Goal: Find specific page/section: Find specific page/section

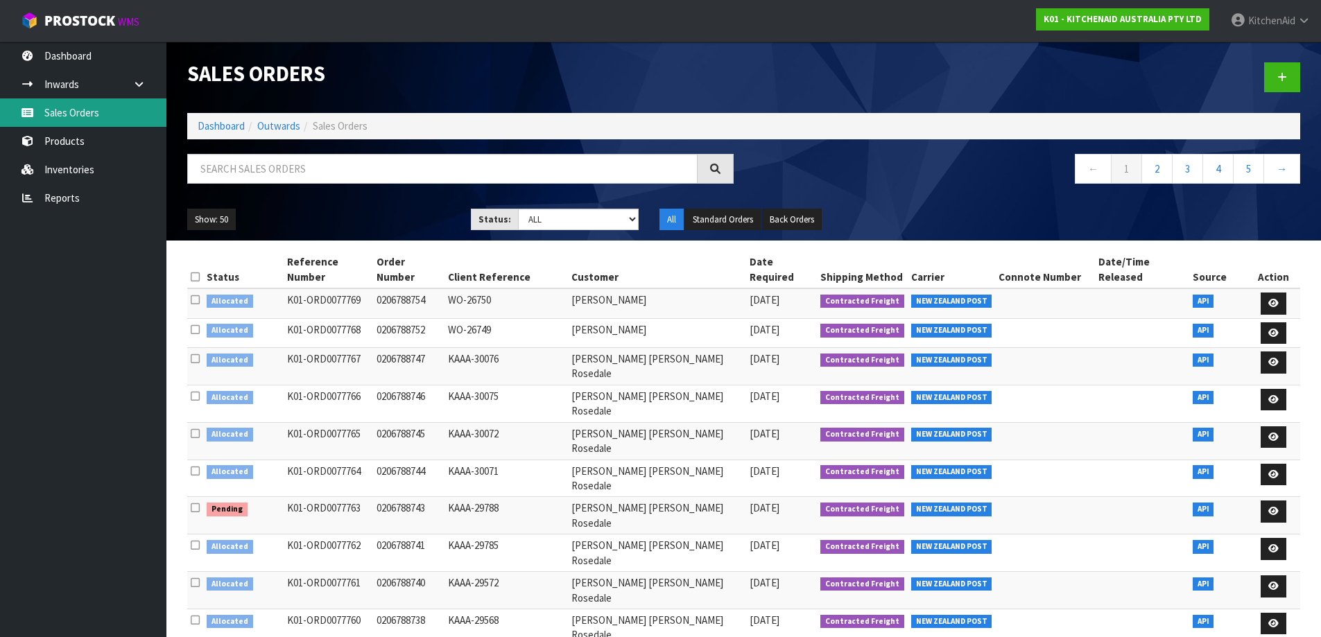
click at [68, 111] on link "Sales Orders" at bounding box center [83, 112] width 166 height 28
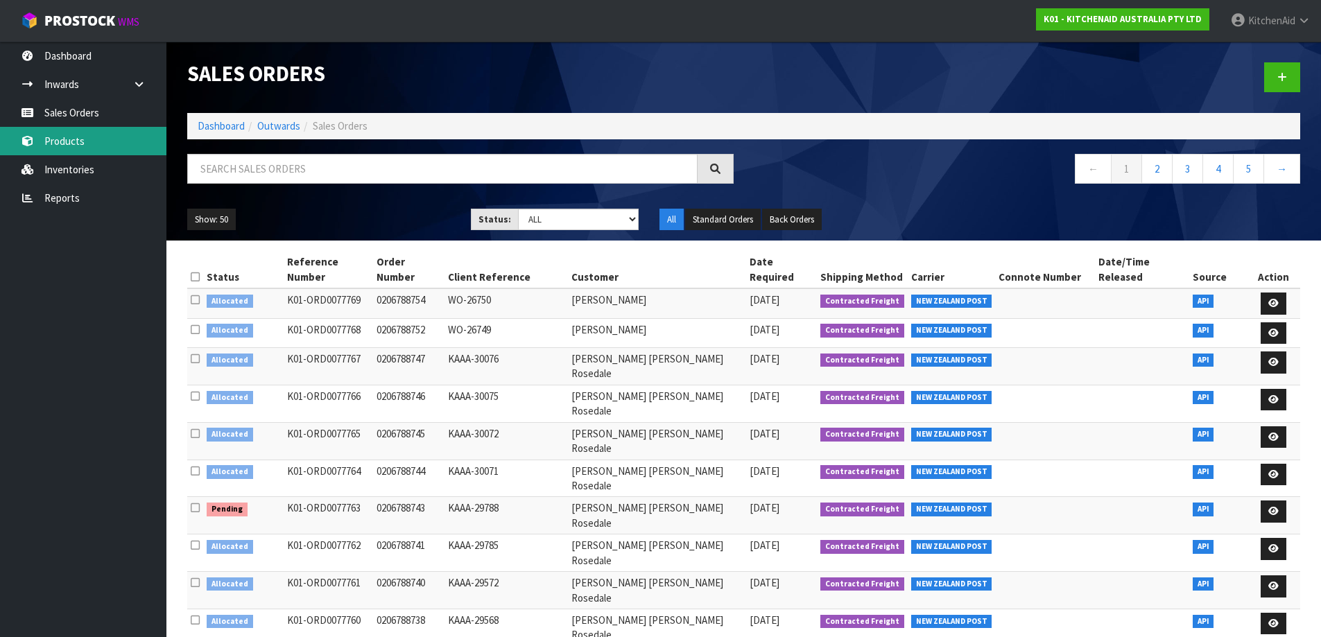
click at [88, 141] on link "Products" at bounding box center [83, 141] width 166 height 28
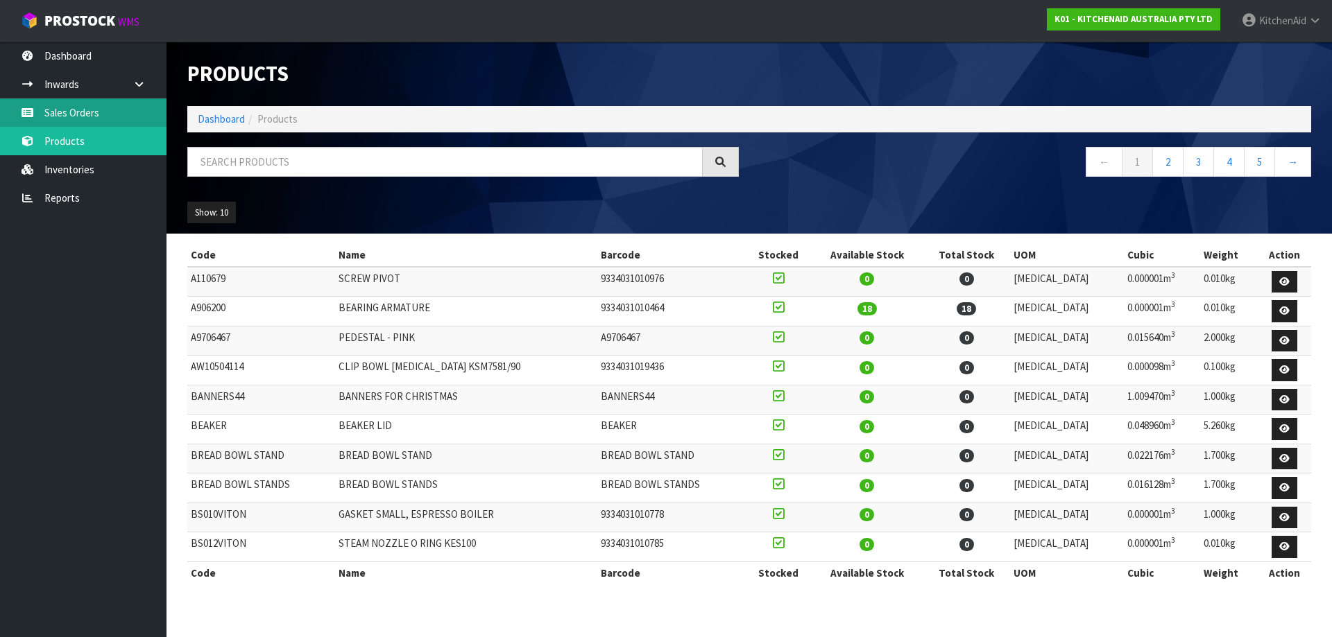
click at [94, 105] on link "Sales Orders" at bounding box center [83, 112] width 166 height 28
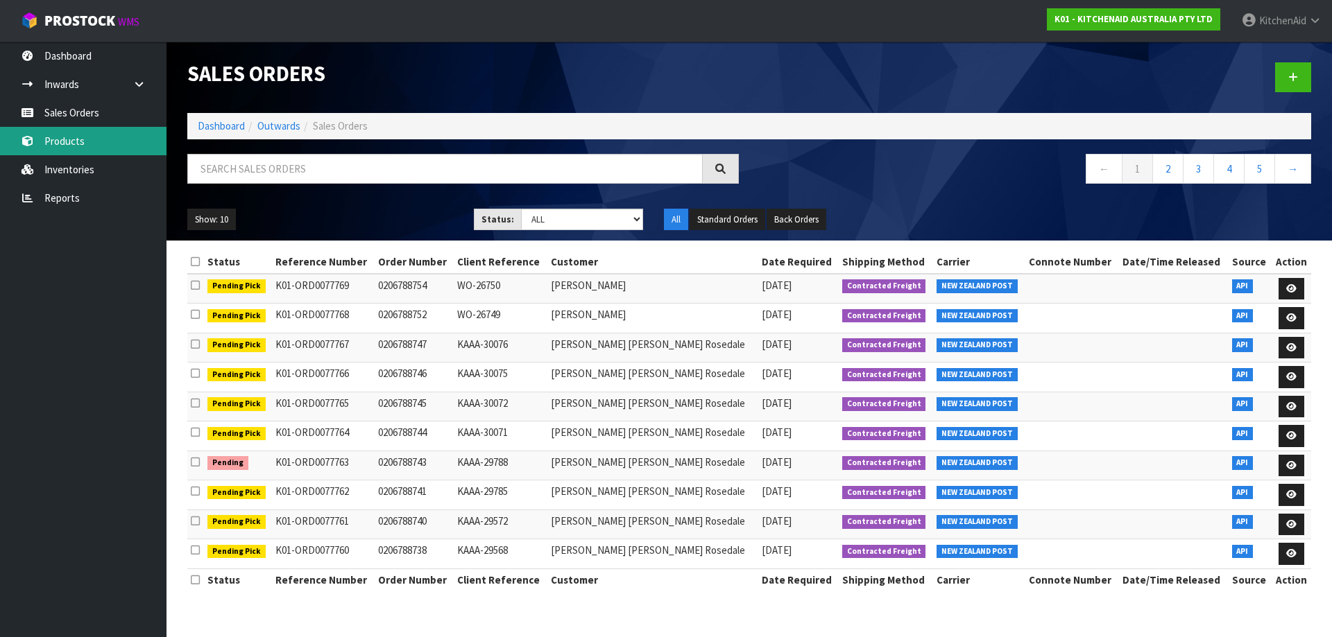
click at [89, 130] on link "Products" at bounding box center [83, 141] width 166 height 28
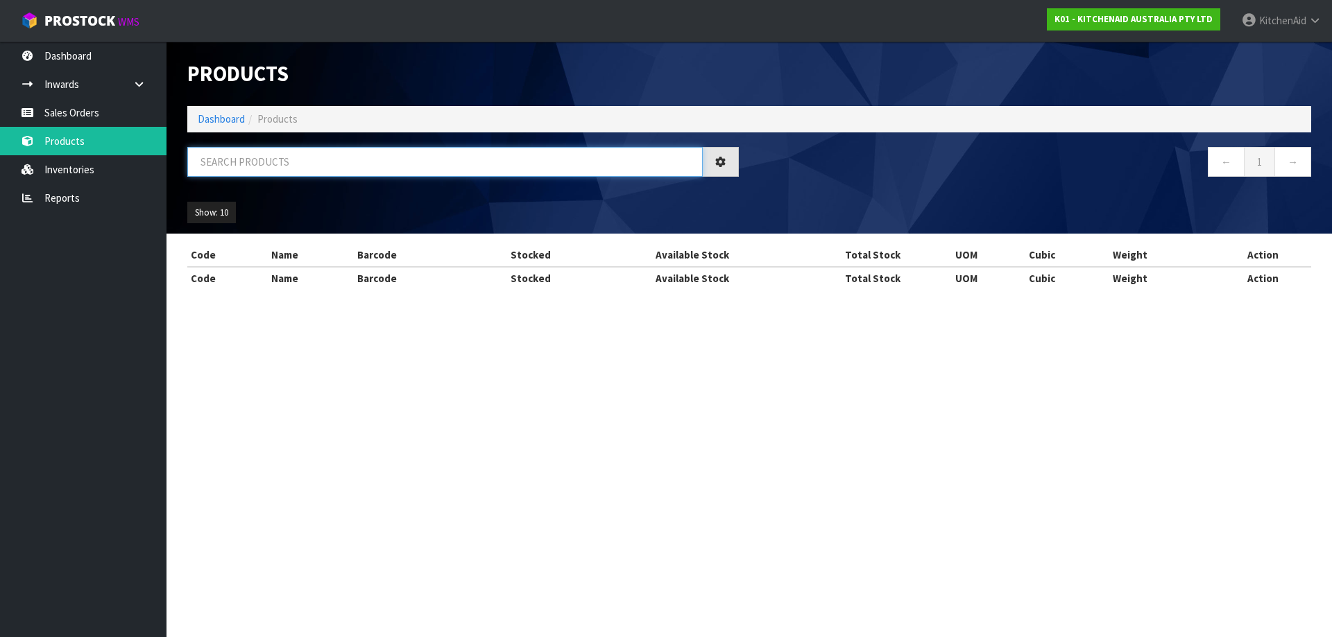
click at [283, 158] on input "text" at bounding box center [444, 162] width 515 height 30
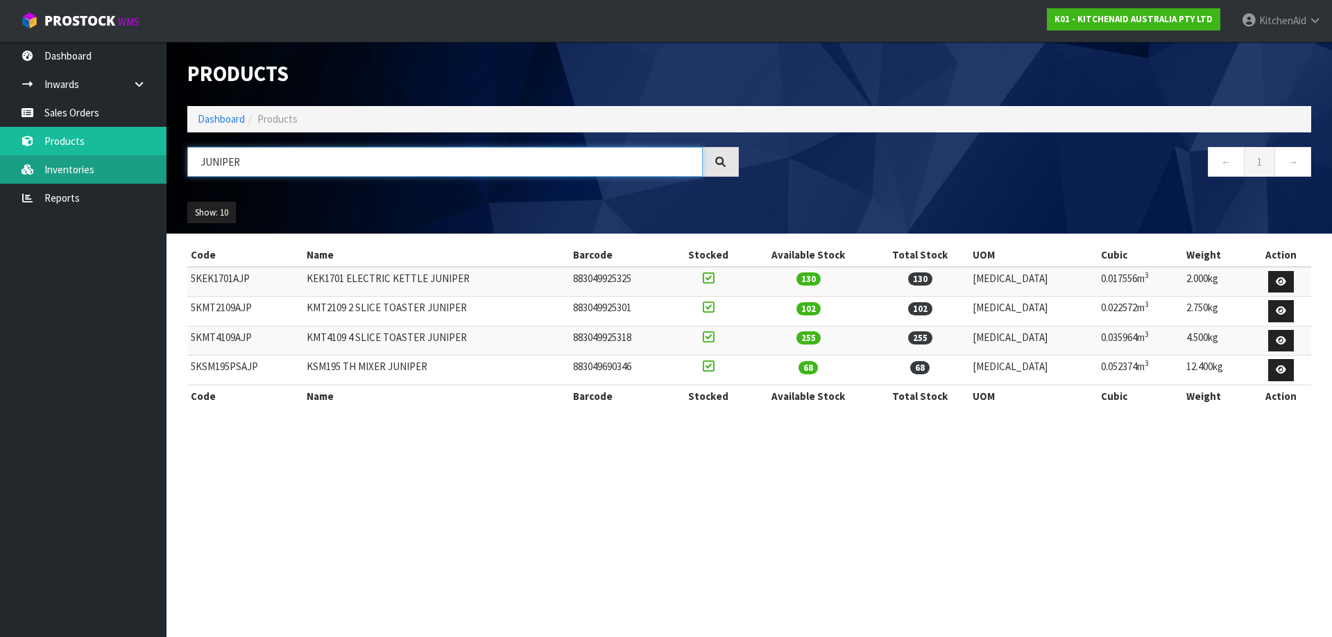
drag, startPoint x: 243, startPoint y: 161, endPoint x: 148, endPoint y: 161, distance: 95.0
click at [135, 154] on body "Toggle navigation ProStock WMS K01 - KITCHENAID AUSTRALIA PTY LTD [GEOGRAPHIC_D…" at bounding box center [666, 318] width 1332 height 637
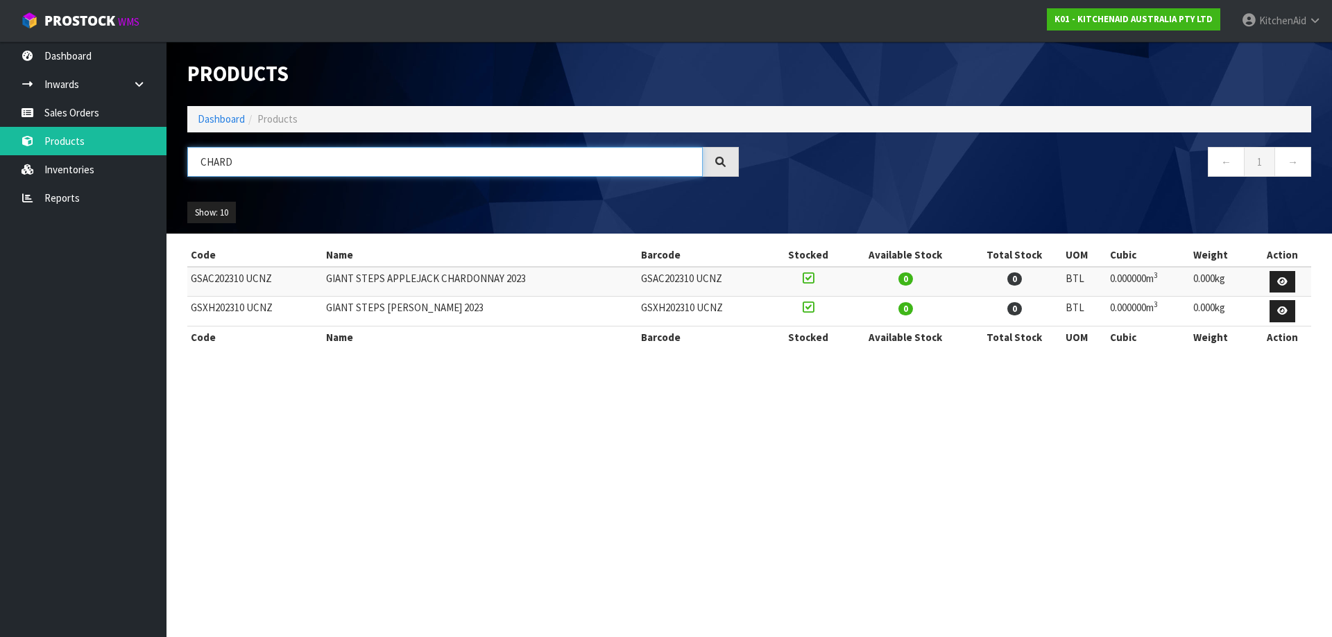
type input "CHARD"
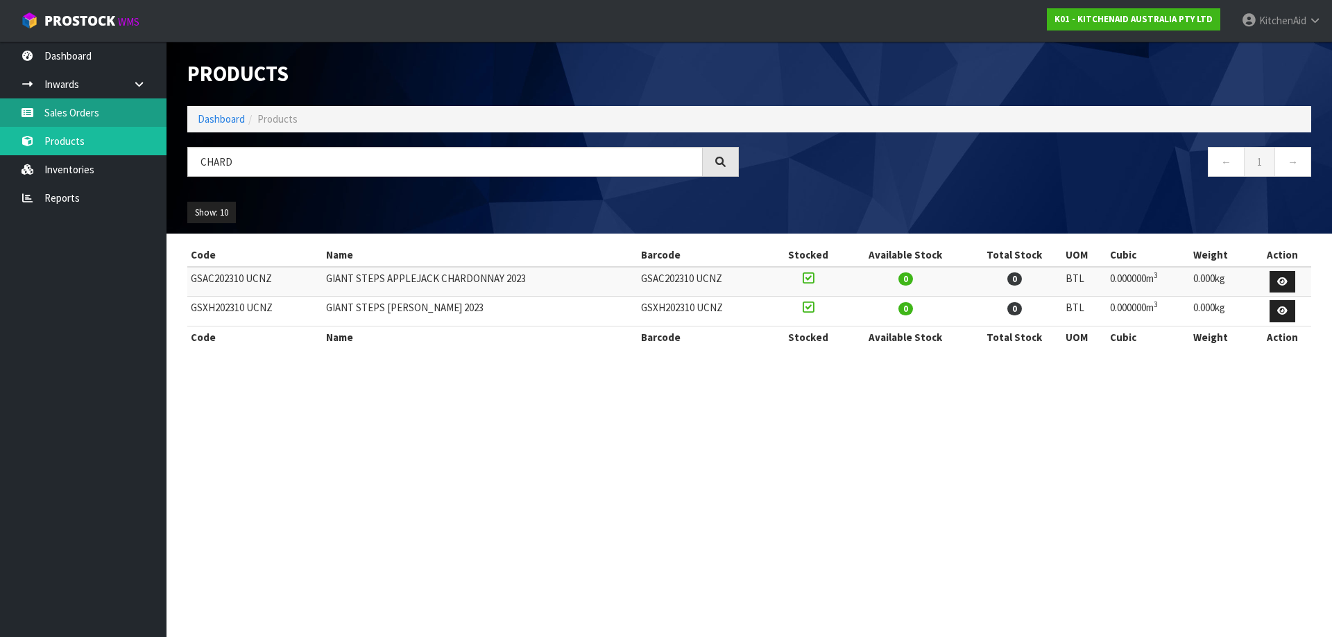
click at [101, 105] on link "Sales Orders" at bounding box center [83, 112] width 166 height 28
